Goal: Navigation & Orientation: Find specific page/section

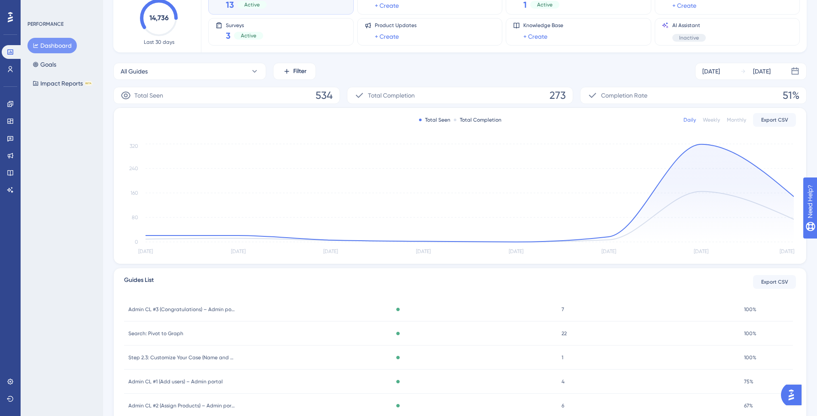
scroll to position [22, 0]
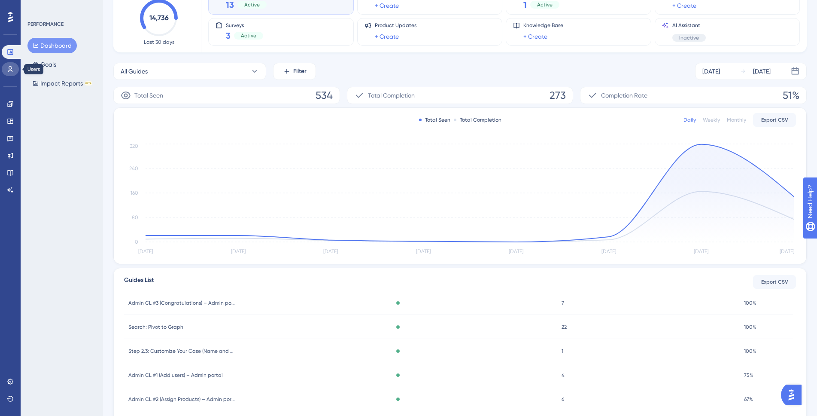
click at [2, 70] on link at bounding box center [10, 69] width 17 height 14
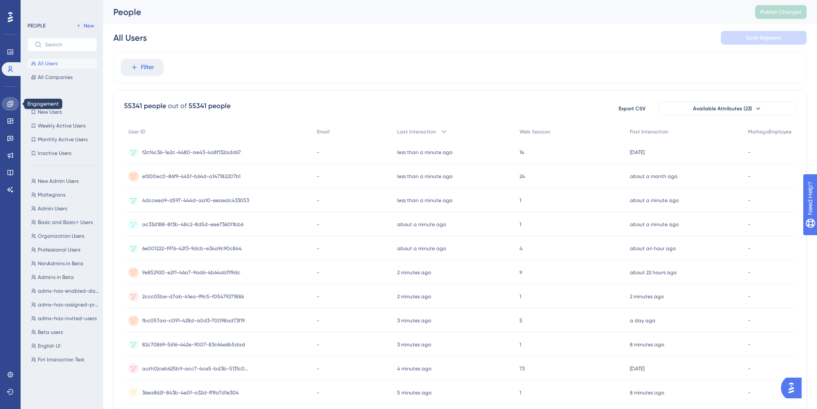
click at [14, 102] on link at bounding box center [10, 104] width 17 height 14
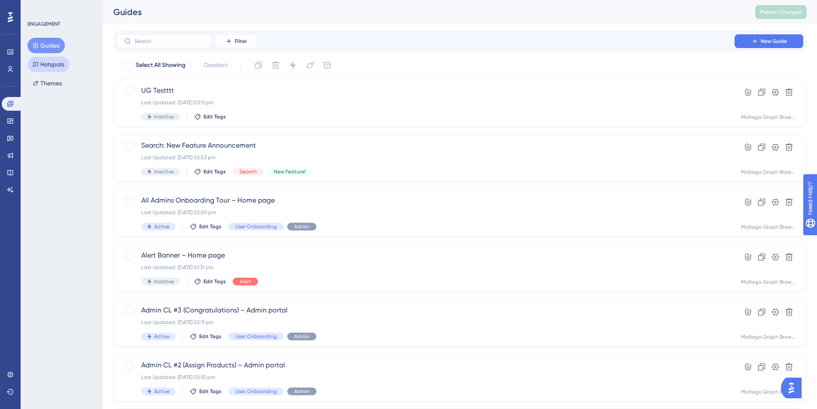
click at [50, 64] on button "Hotspots" at bounding box center [48, 64] width 42 height 15
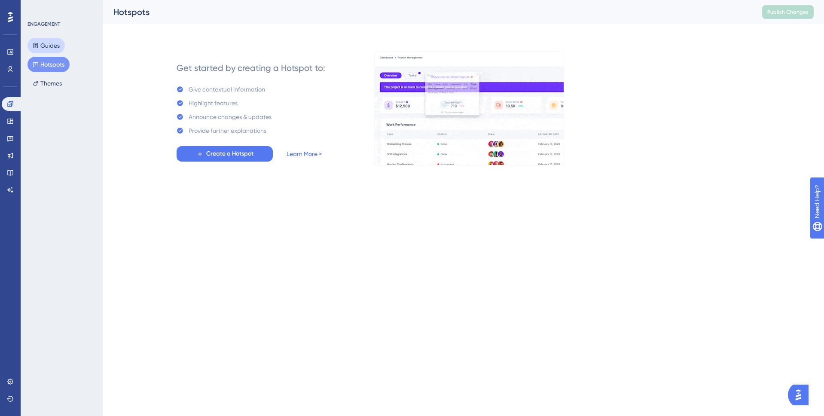
click at [53, 48] on button "Guides" at bounding box center [45, 45] width 37 height 15
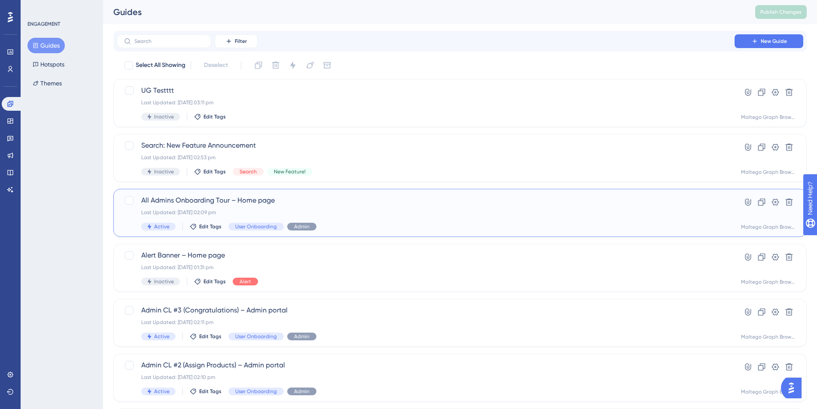
click at [377, 223] on div "Active Edit Tags User Onboarding Admin" at bounding box center [425, 227] width 569 height 8
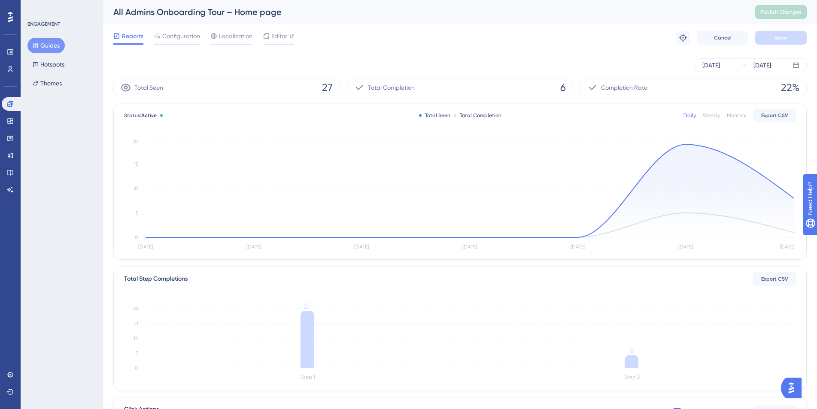
click at [56, 46] on button "Guides" at bounding box center [45, 45] width 37 height 15
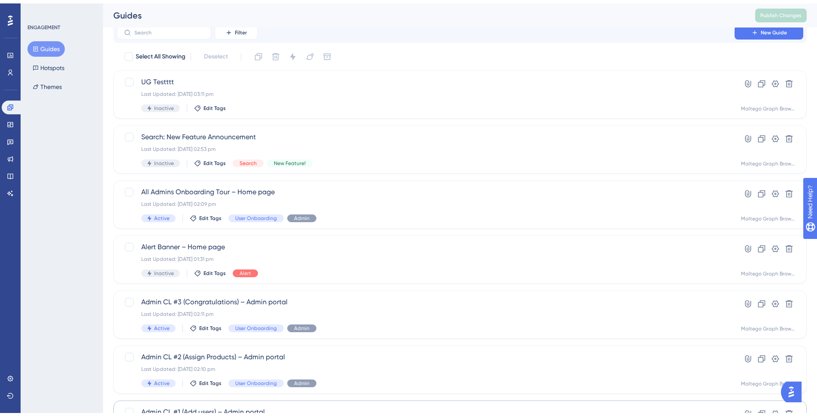
scroll to position [127, 0]
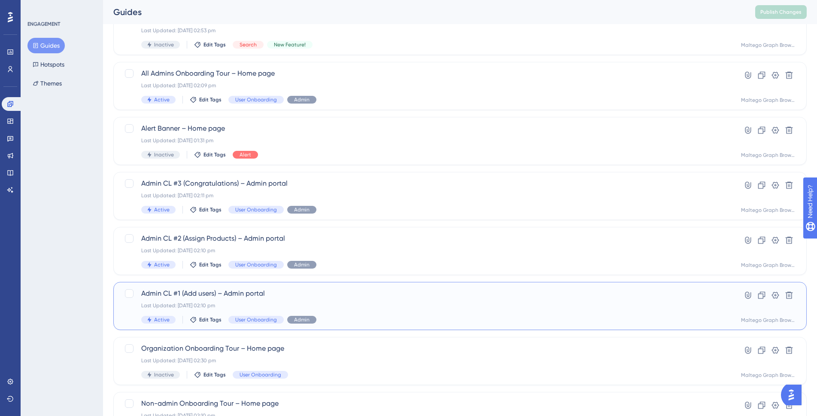
click at [352, 302] on div "Last Updated: [DATE] 02:10 pm" at bounding box center [425, 305] width 569 height 7
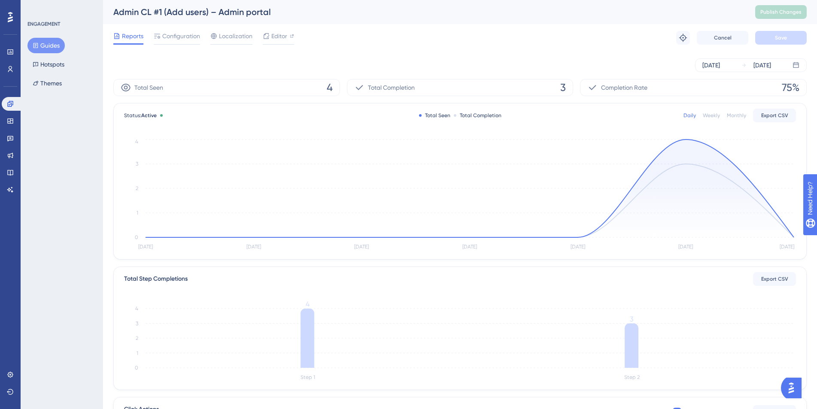
click at [48, 52] on button "Guides" at bounding box center [45, 45] width 37 height 15
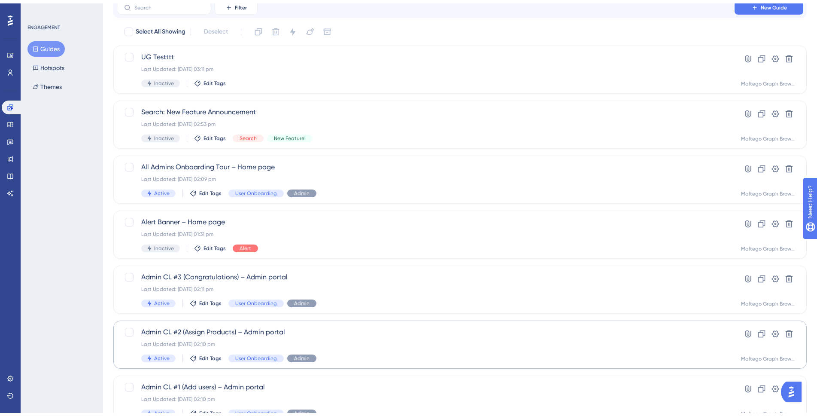
scroll to position [69, 0]
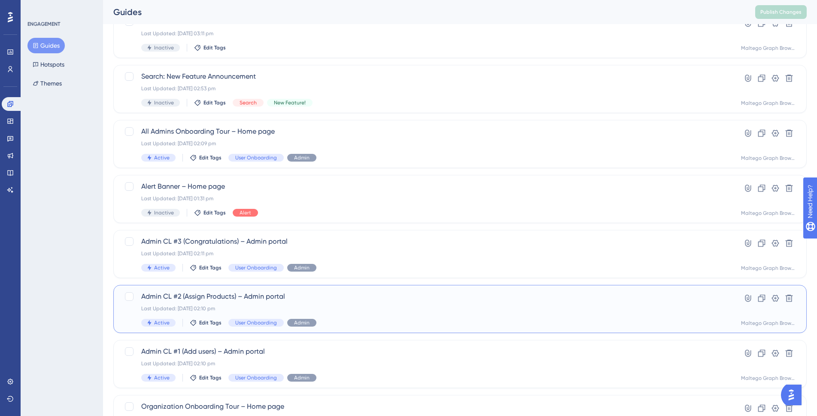
click at [448, 300] on span "Admin CL #2 (Assign Products) – Admin portal" at bounding box center [425, 296] width 569 height 10
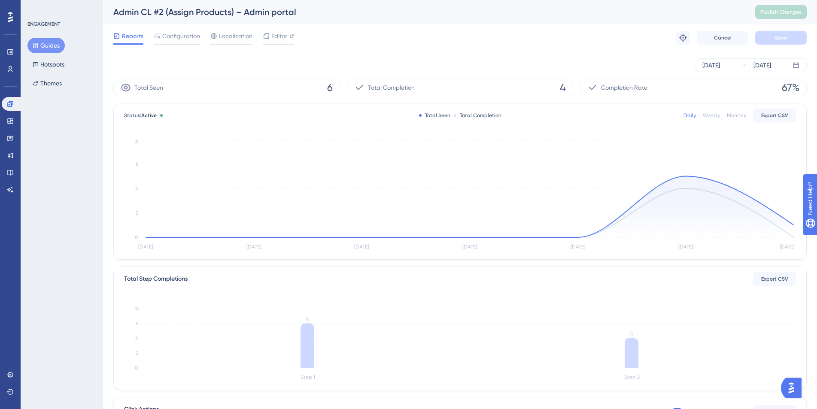
click at [51, 49] on button "Guides" at bounding box center [45, 45] width 37 height 15
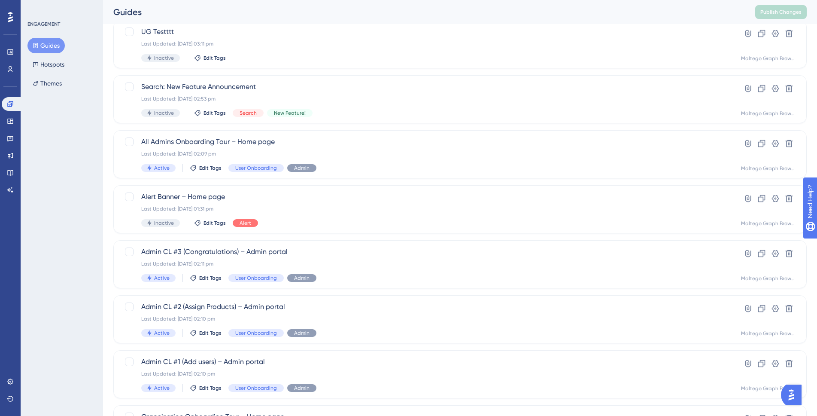
scroll to position [60, 0]
click at [416, 269] on div "Admin CL #3 (Congratulations) – Admin portal Last Updated: [DATE] 02:11 pm Acti…" at bounding box center [425, 263] width 569 height 35
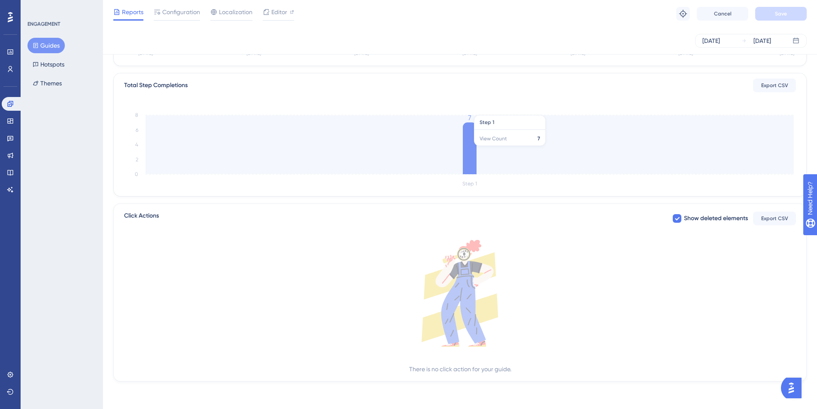
scroll to position [16, 0]
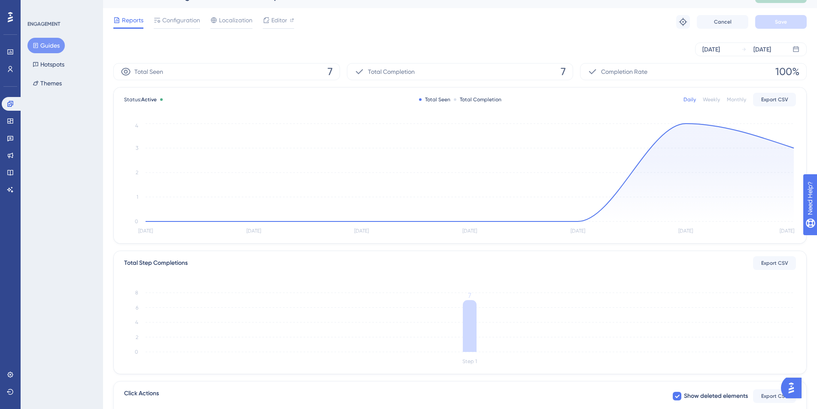
click at [52, 48] on button "Guides" at bounding box center [45, 45] width 37 height 15
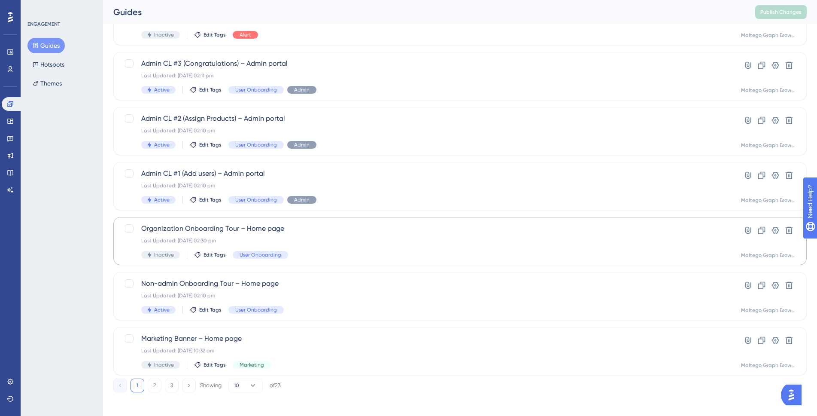
scroll to position [251, 0]
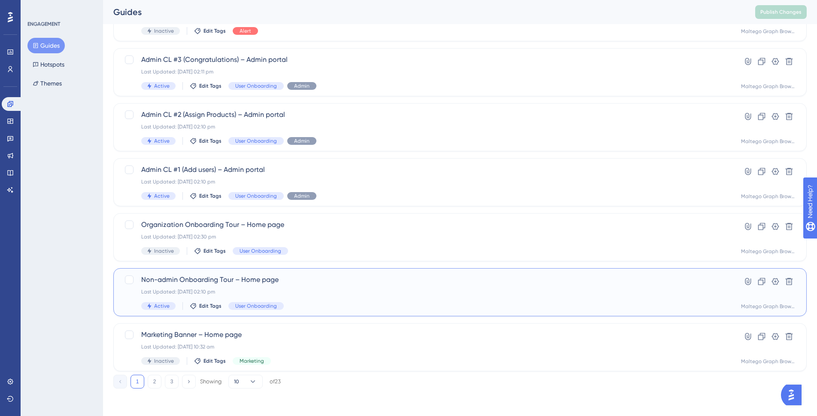
click at [442, 283] on span "Non-admin Onboarding Tour – Home page" at bounding box center [425, 279] width 569 height 10
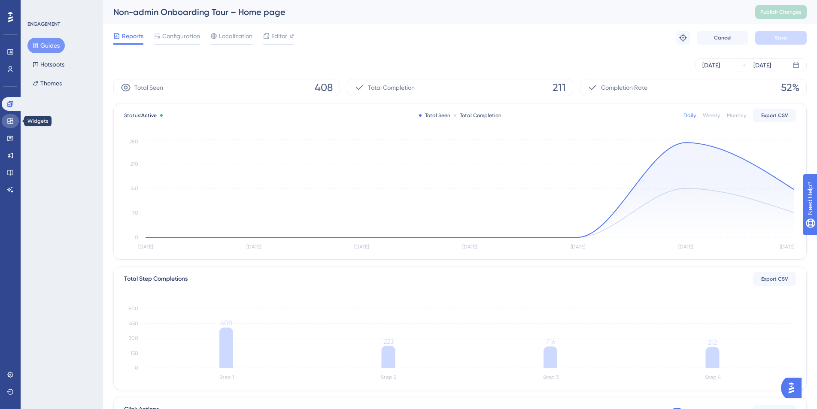
click at [3, 119] on link at bounding box center [10, 121] width 17 height 14
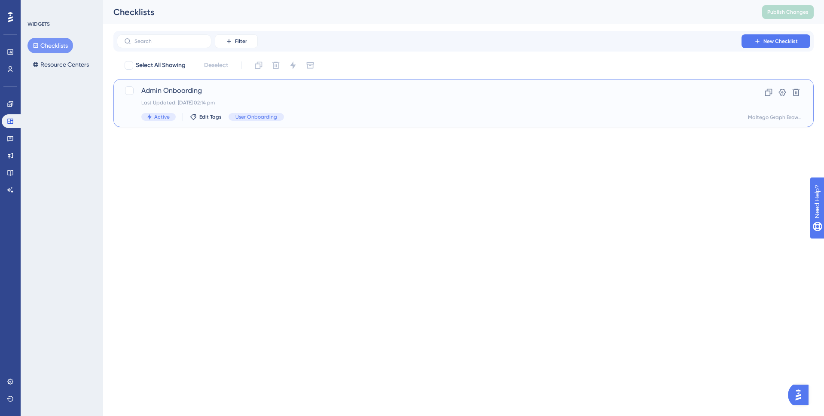
click at [378, 94] on span "Admin Onboarding" at bounding box center [429, 90] width 576 height 10
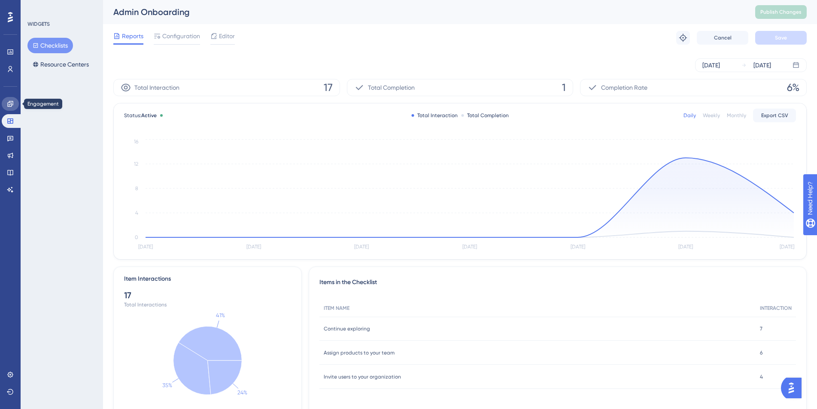
click at [10, 102] on icon at bounding box center [10, 104] width 7 height 7
